Goal: Task Accomplishment & Management: Use online tool/utility

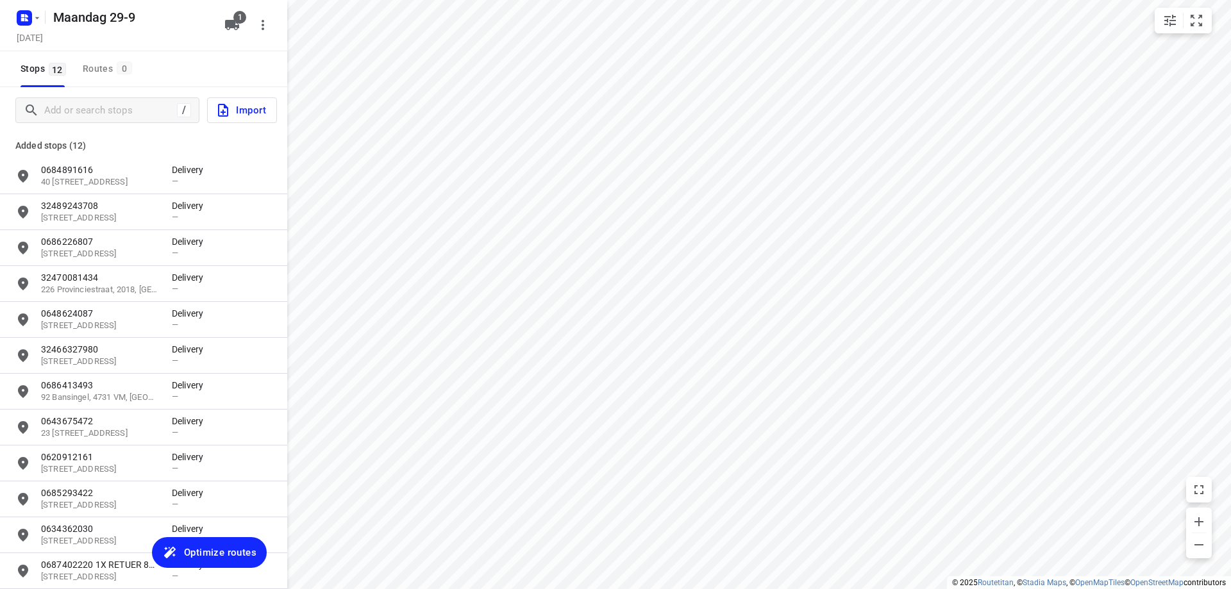
click at [212, 545] on span "Optimize routes" at bounding box center [220, 552] width 72 height 17
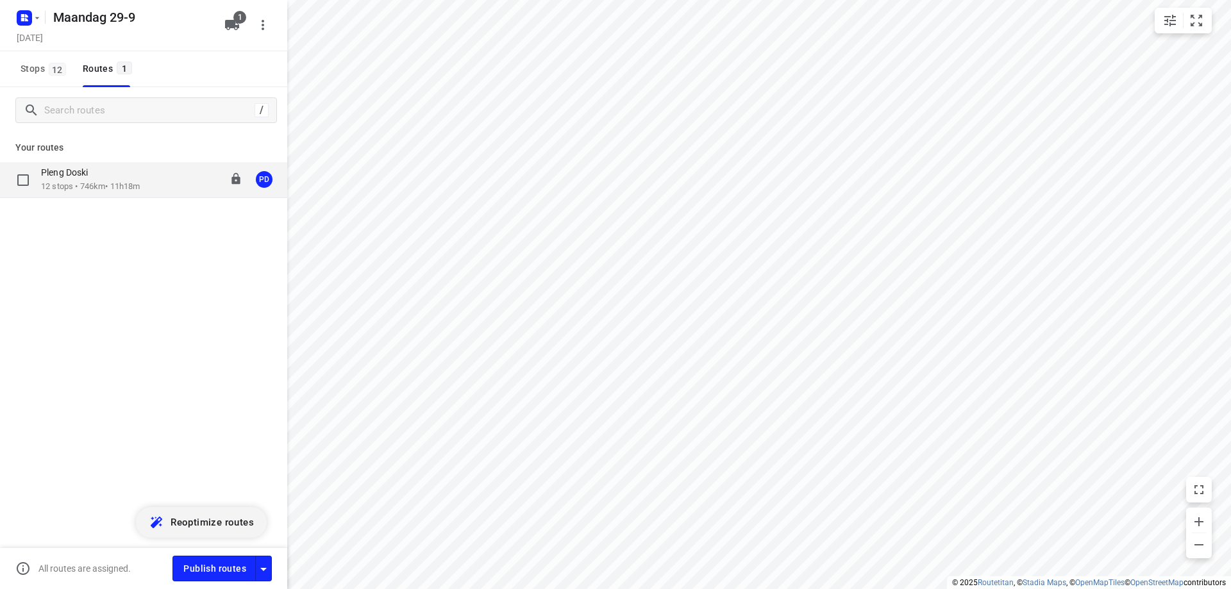
click at [122, 169] on div "Pleng Doski" at bounding box center [90, 174] width 99 height 14
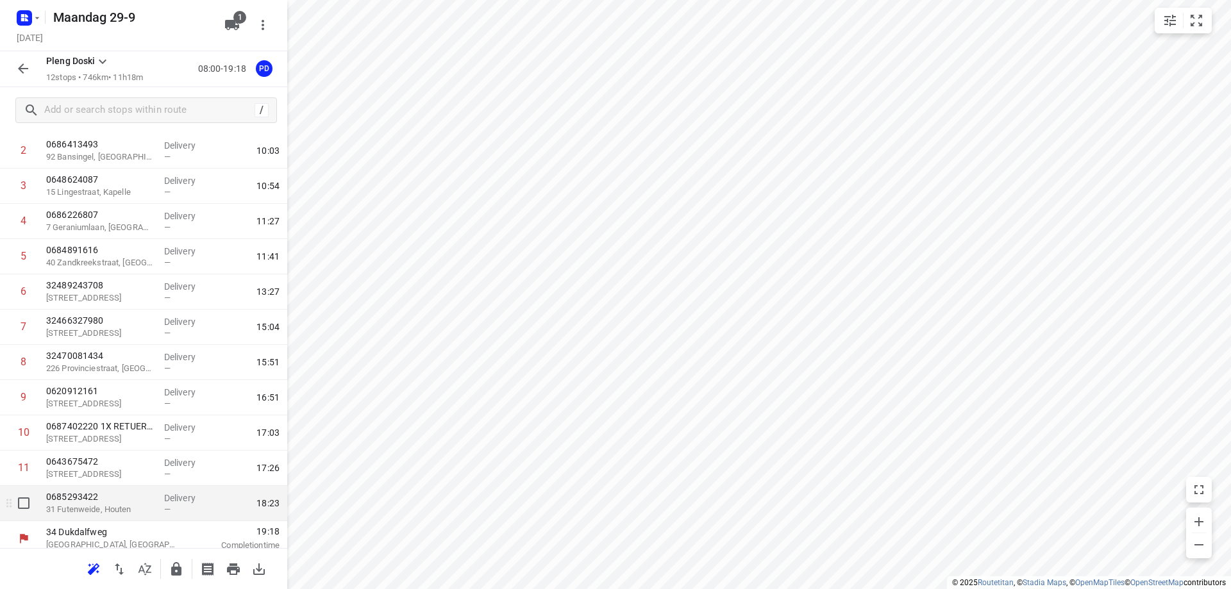
scroll to position [108, 0]
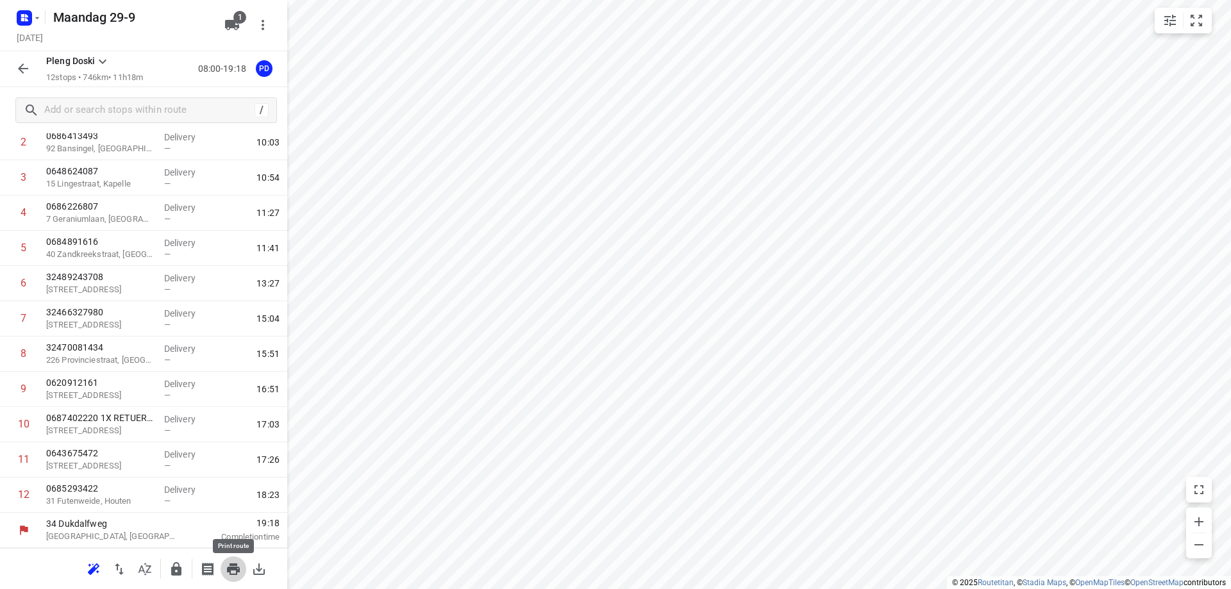
click at [232, 564] on icon "button" at bounding box center [233, 569] width 13 height 12
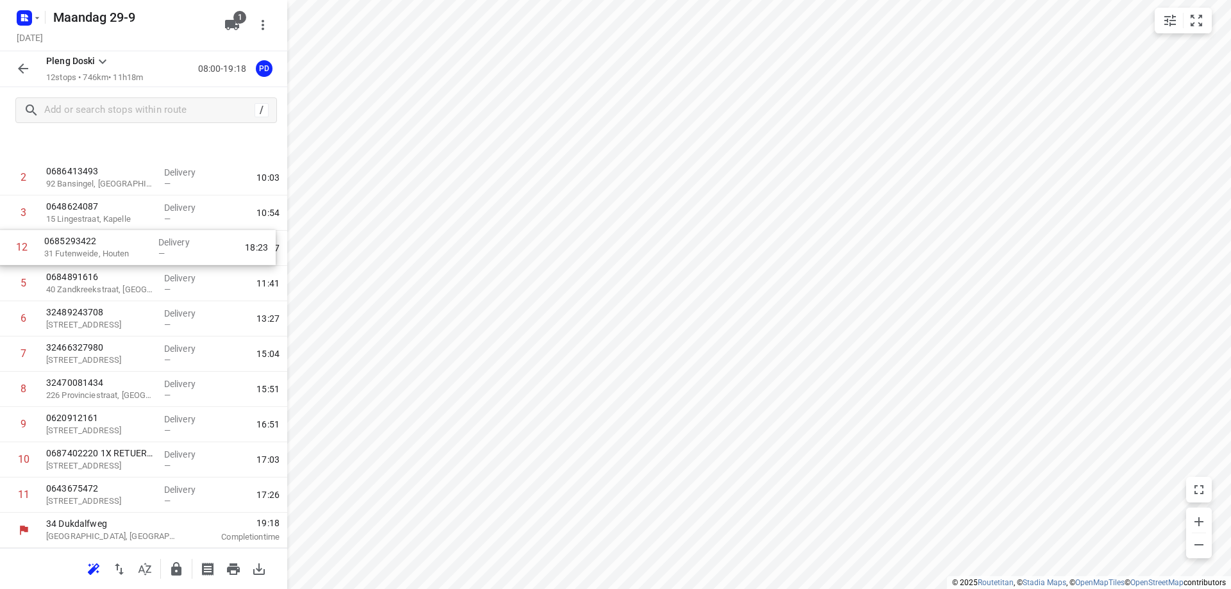
drag, startPoint x: 142, startPoint y: 505, endPoint x: 136, endPoint y: 250, distance: 255.2
click at [136, 250] on div "1 0634362030 [GEOGRAPHIC_DATA] Delivery — 08:40 2 0686413493 [GEOGRAPHIC_DATA] …" at bounding box center [143, 301] width 287 height 423
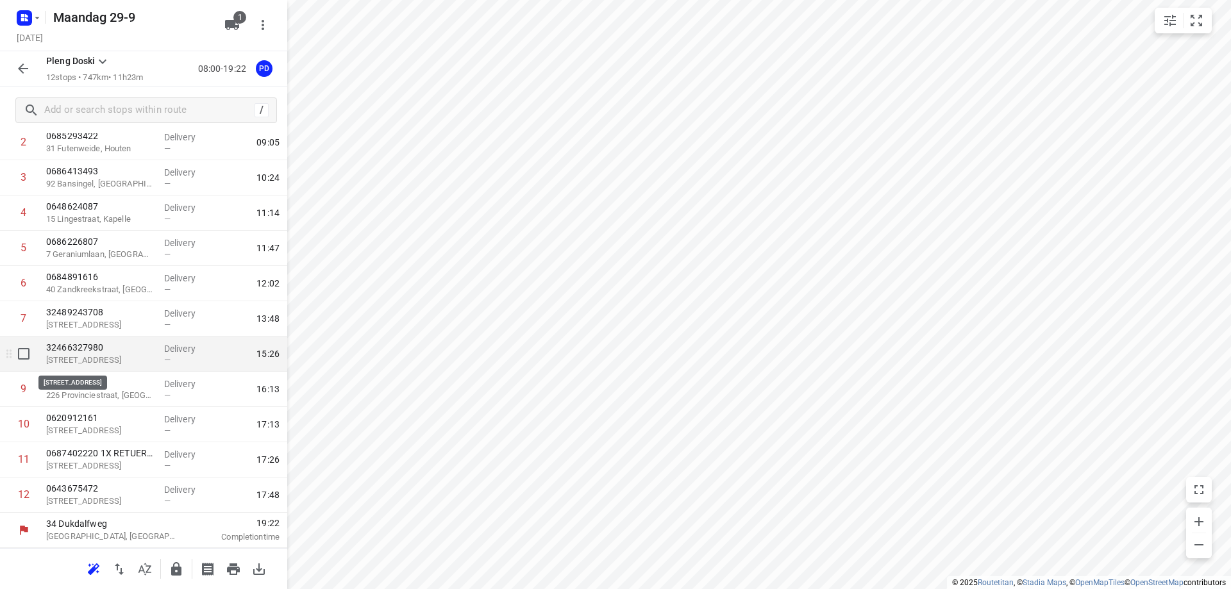
click at [101, 355] on p "[STREET_ADDRESS]" at bounding box center [100, 360] width 108 height 13
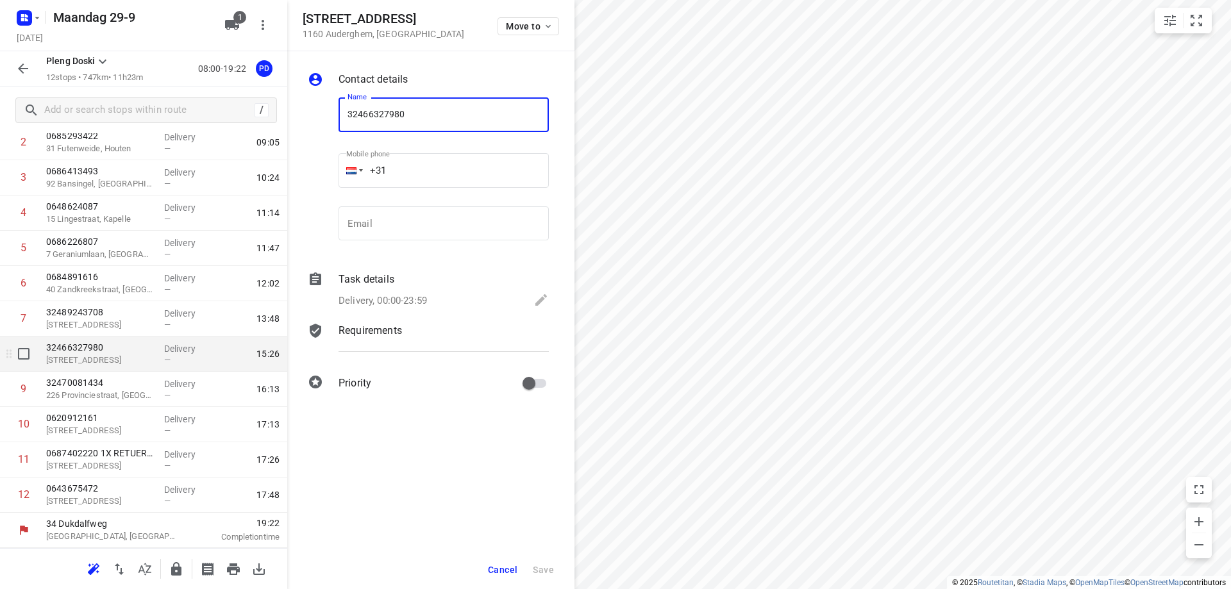
click at [149, 370] on div "32466327980 [STREET_ADDRESS]" at bounding box center [100, 353] width 118 height 35
click at [24, 356] on input "checkbox" at bounding box center [24, 354] width 26 height 26
checkbox input "true"
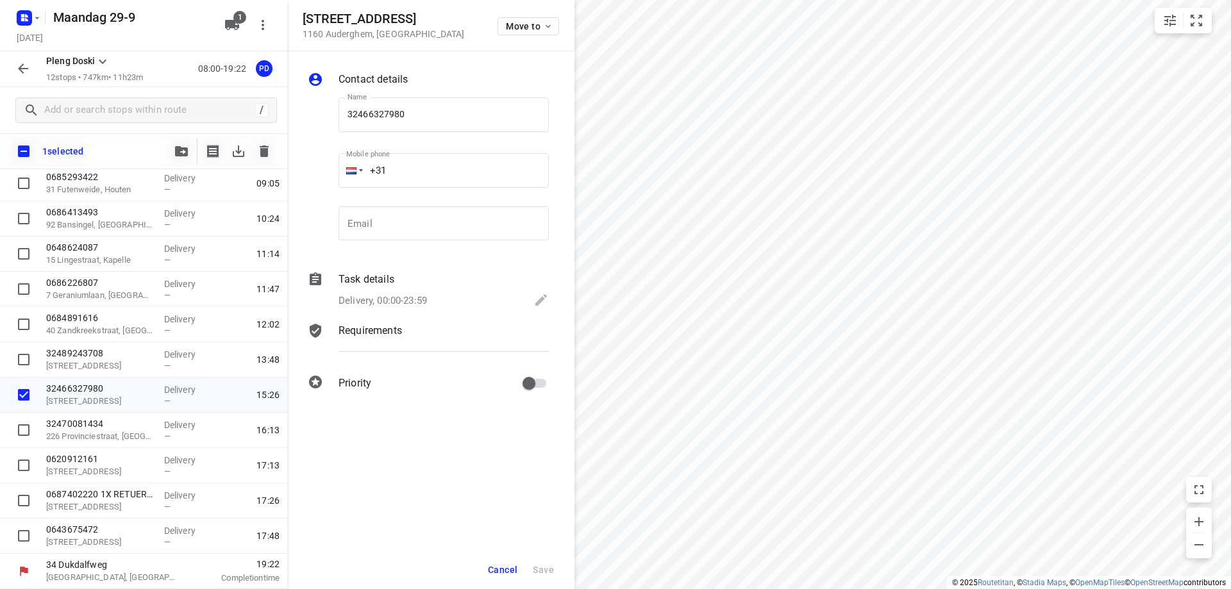
click at [506, 575] on button "Cancel" at bounding box center [503, 569] width 40 height 23
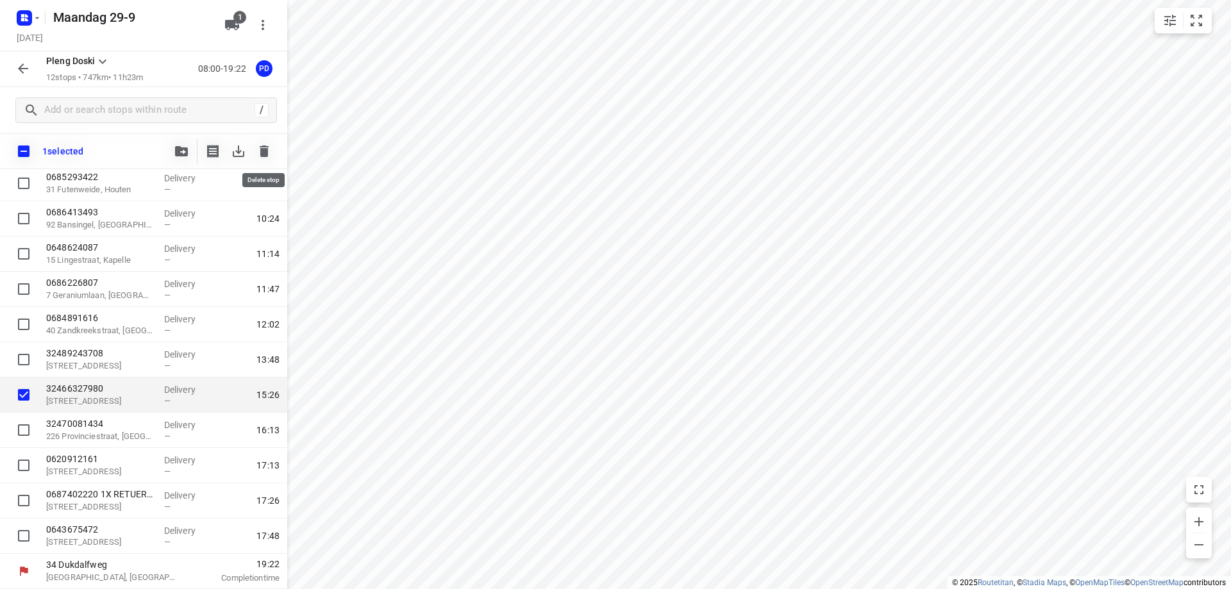
click at [263, 154] on icon "button" at bounding box center [264, 151] width 9 height 12
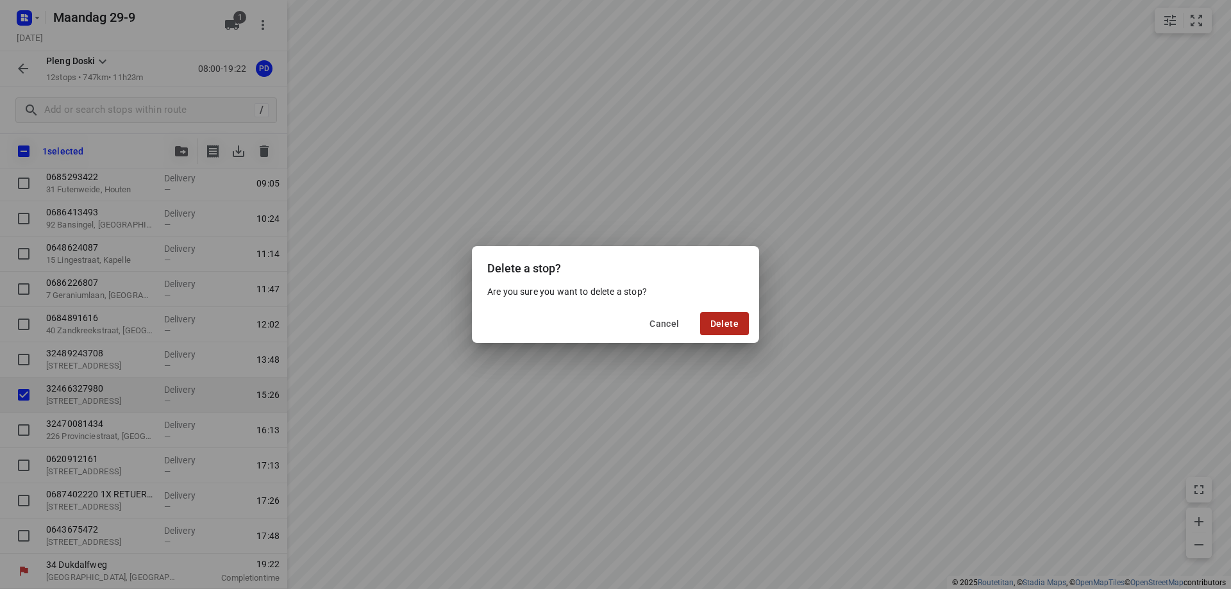
click at [726, 330] on button "Delete" at bounding box center [724, 323] width 49 height 23
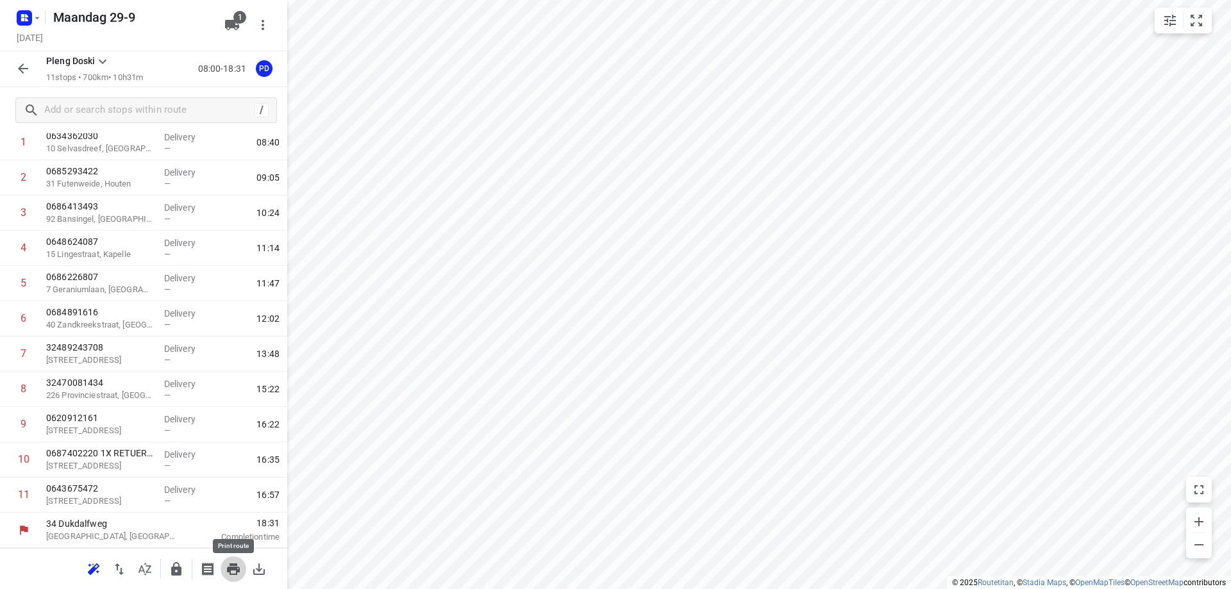
click at [225, 572] on button "button" at bounding box center [233, 569] width 26 height 26
